Goal: Find specific page/section: Find specific page/section

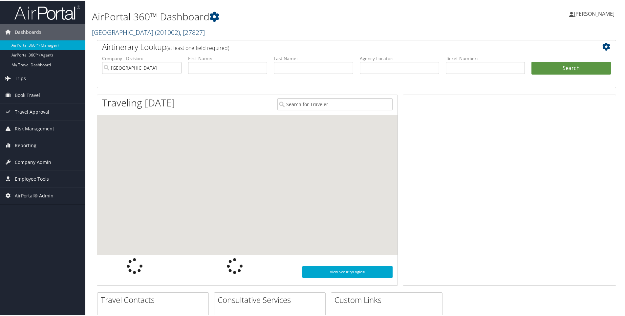
click at [111, 33] on link "Colgate University ( 201002 ) , [ 27827 ]" at bounding box center [148, 31] width 113 height 9
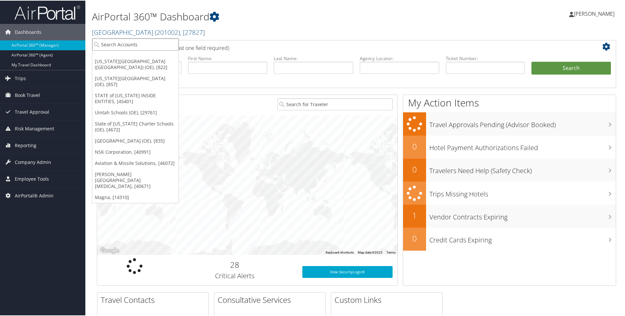
click at [109, 44] on input "search" at bounding box center [135, 44] width 86 height 12
type input "sonaca"
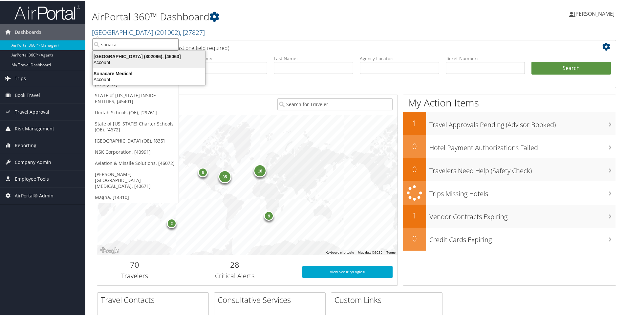
click at [155, 55] on div "Sonaca North America (302096), [46063]" at bounding box center [149, 56] width 120 height 6
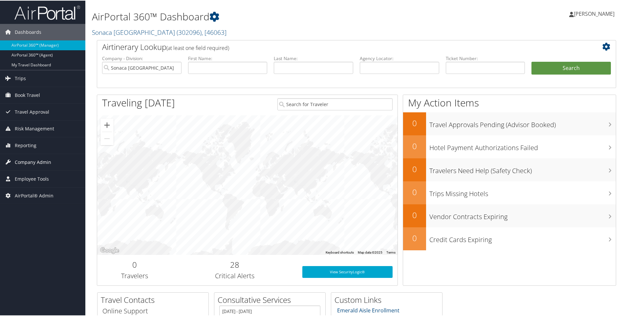
click at [30, 159] on span "Company Admin" at bounding box center [33, 161] width 36 height 16
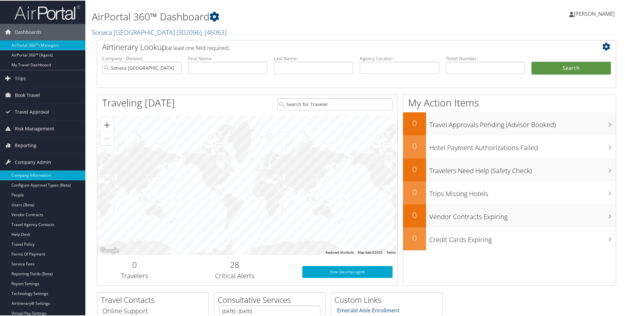
click at [31, 175] on link "Company Information" at bounding box center [42, 175] width 85 height 10
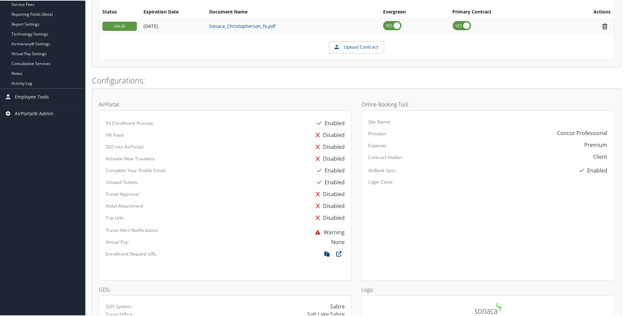
scroll to position [263, 0]
